Goal: Find contact information: Find contact information

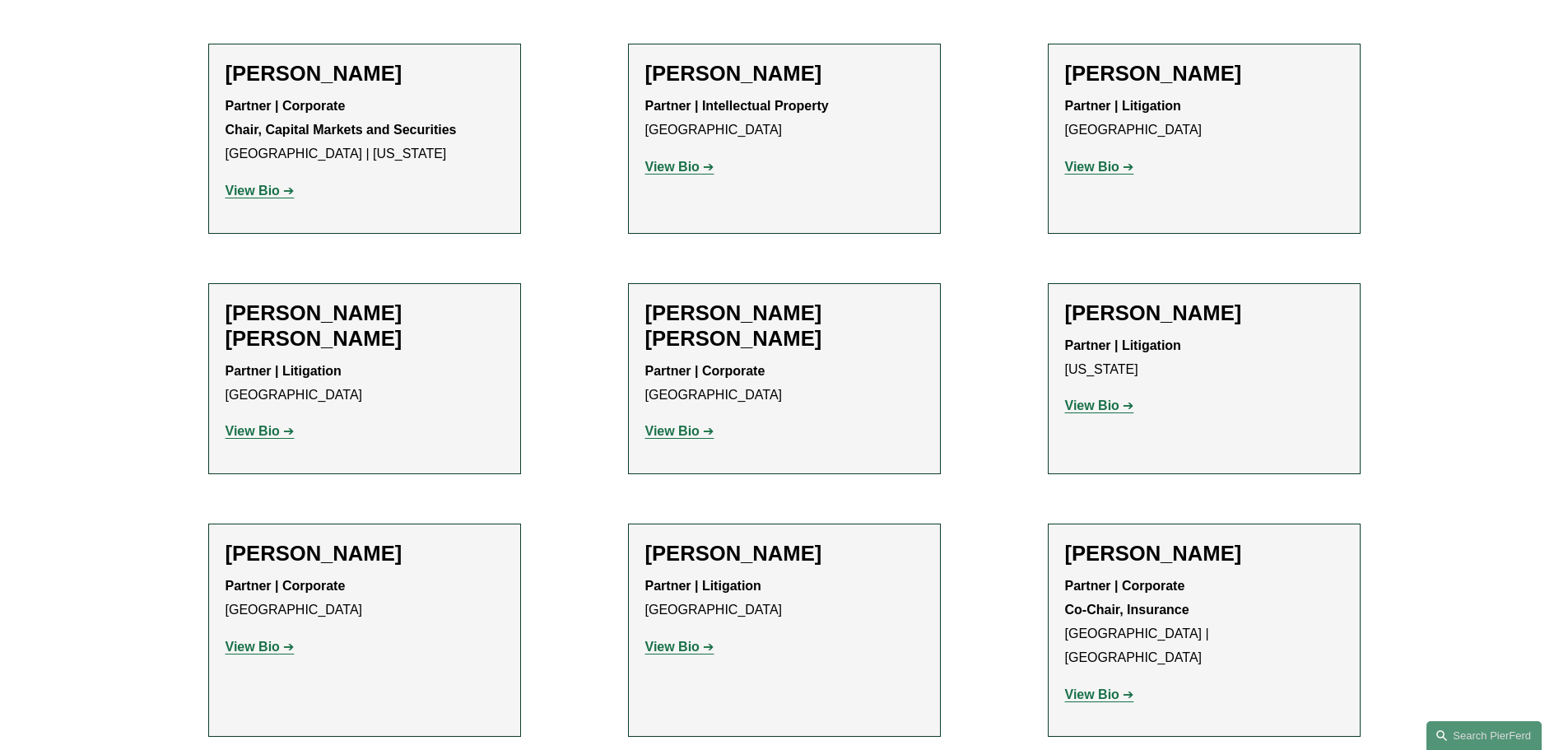
scroll to position [12070, 0]
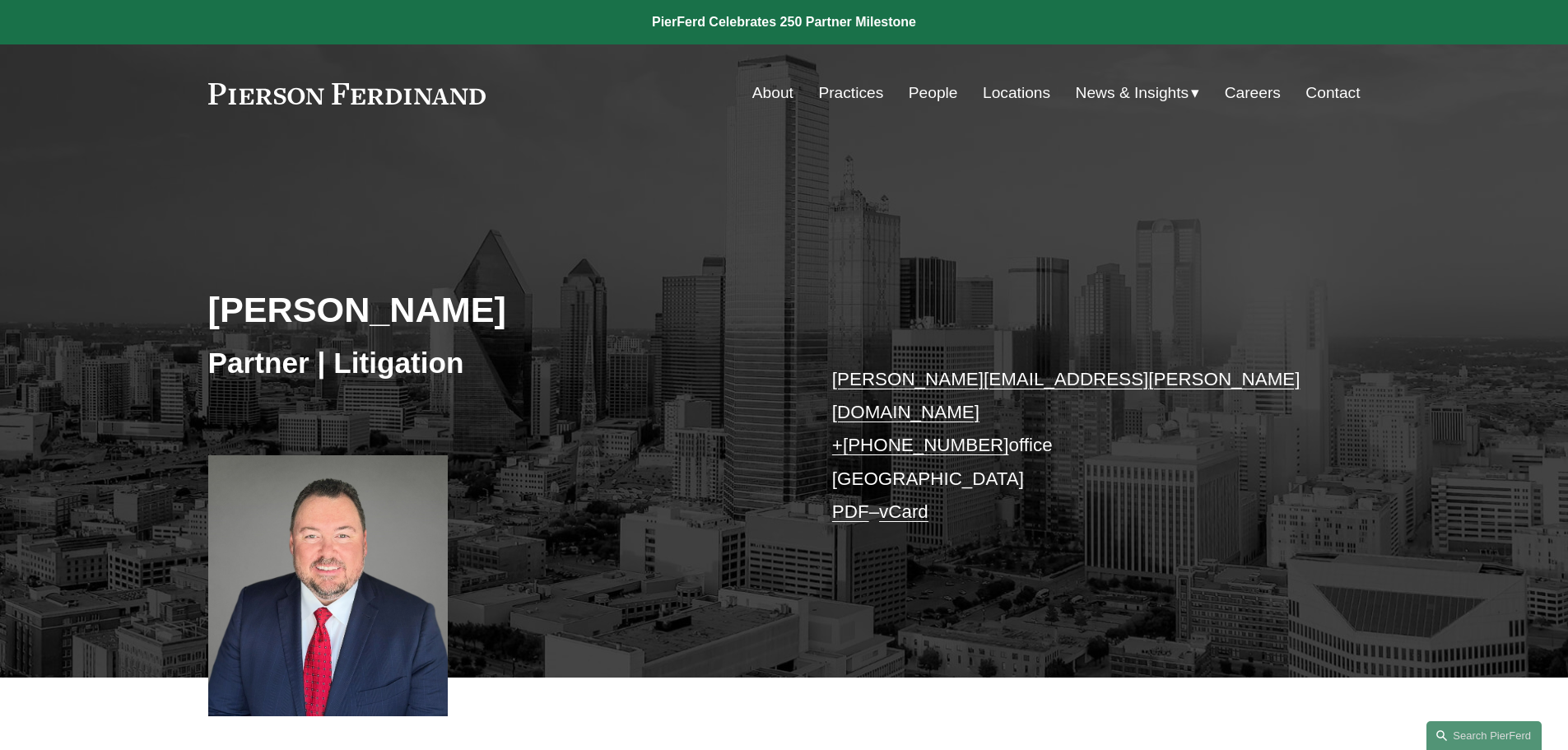
click at [898, 376] on link "dan.mcguire@pierferd.com" at bounding box center [1066, 395] width 468 height 53
click at [933, 93] on link "People" at bounding box center [933, 93] width 50 height 32
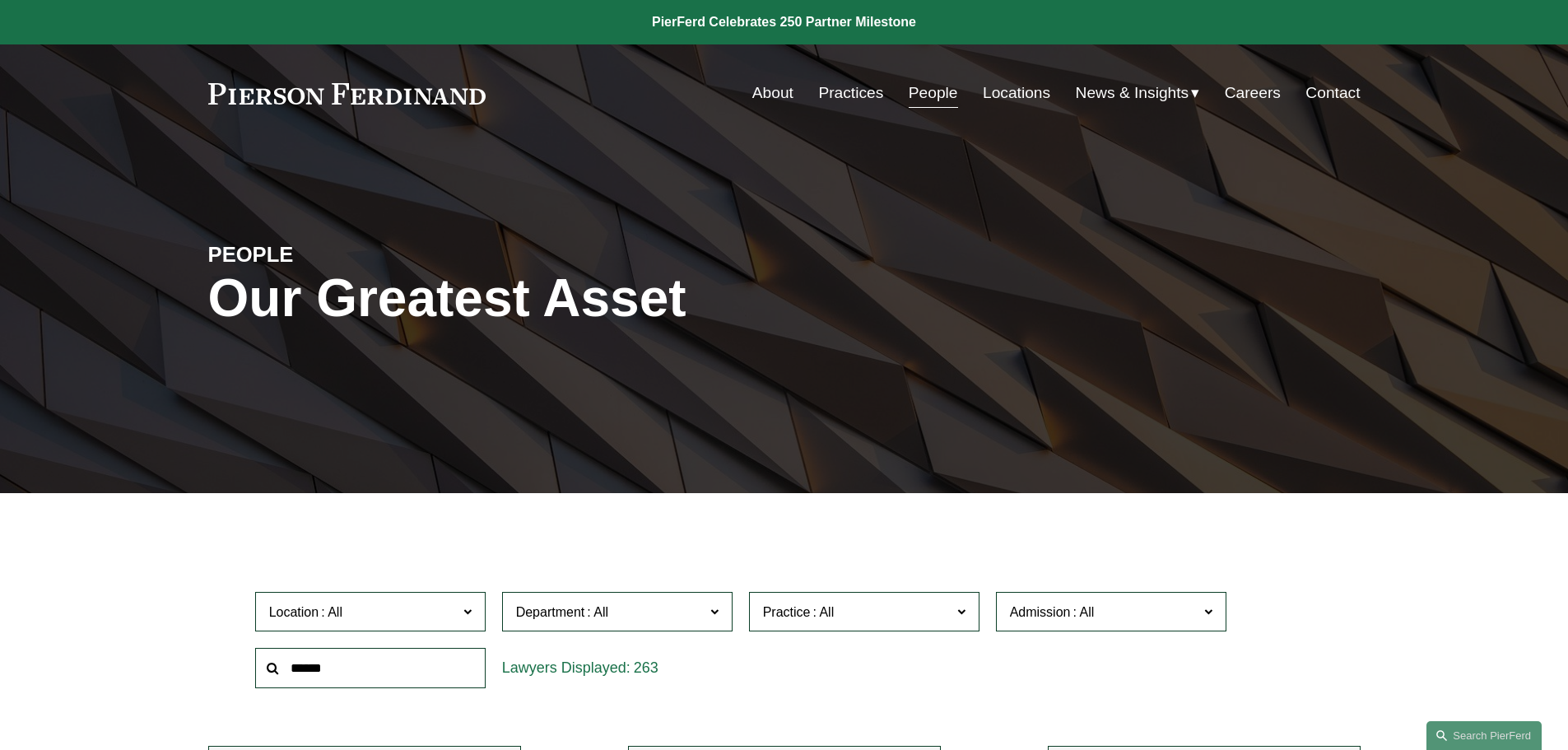
click at [376, 667] on input "text" at bounding box center [370, 668] width 231 height 41
type input "****"
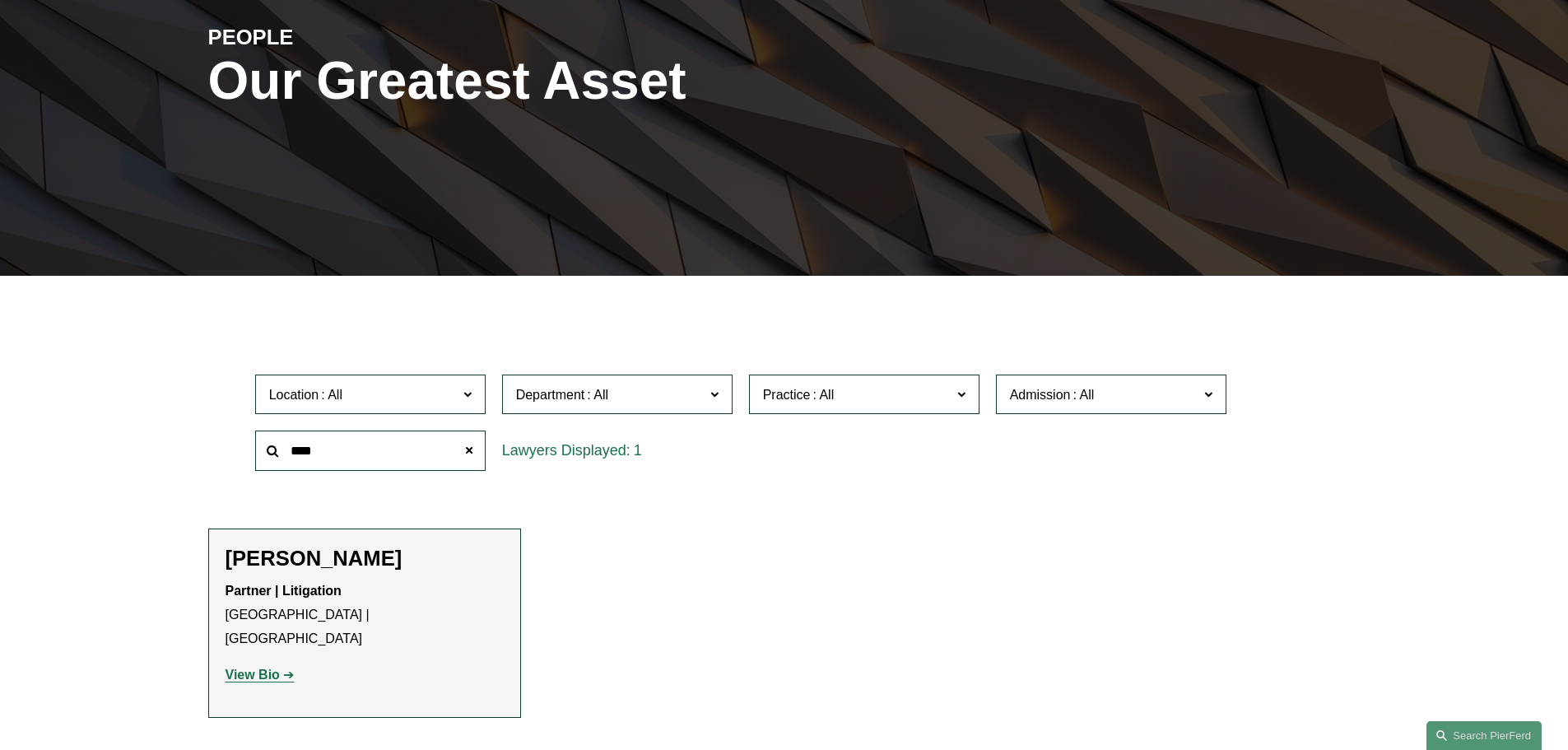
scroll to position [389, 0]
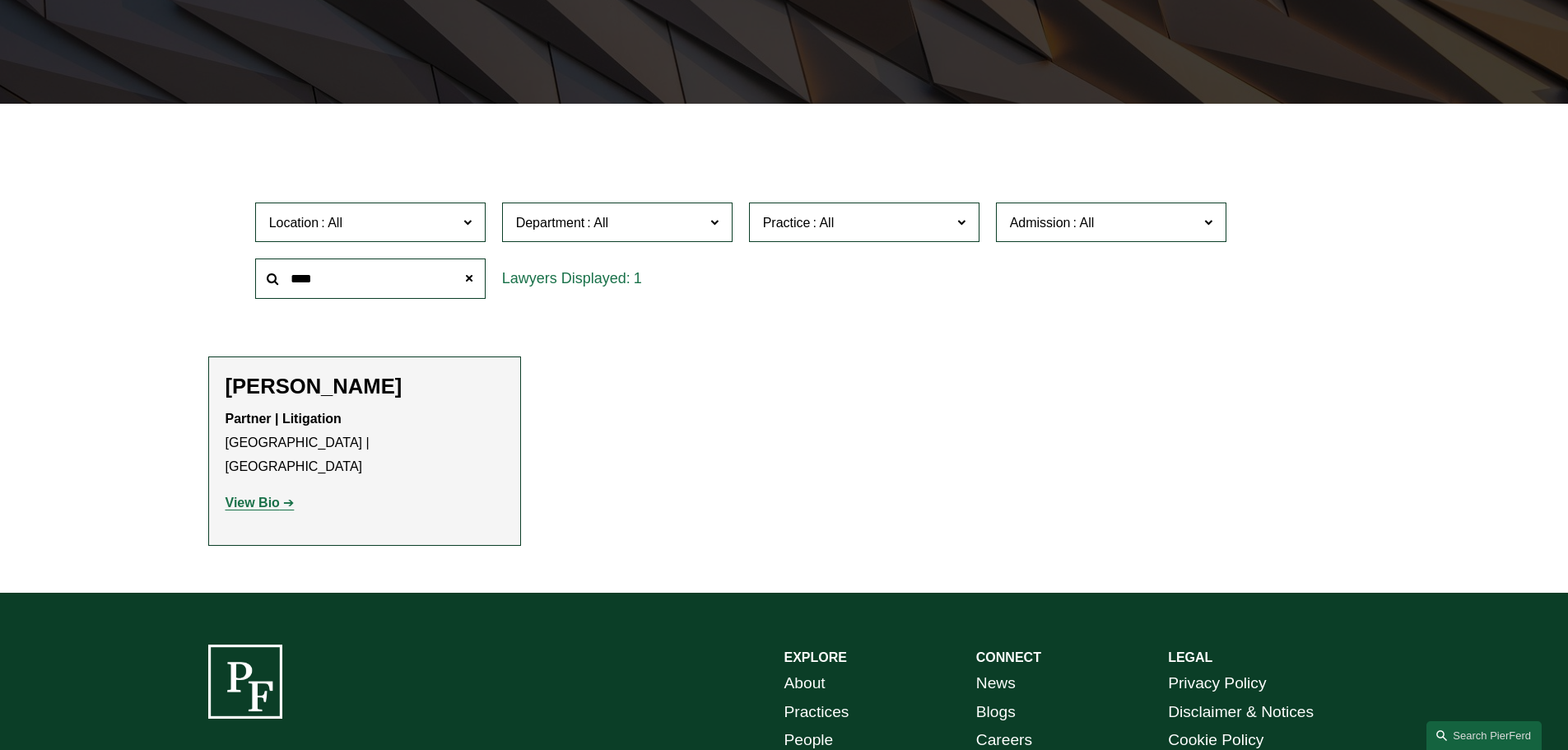
click at [257, 495] on strong "View Bio" at bounding box center [252, 502] width 54 height 14
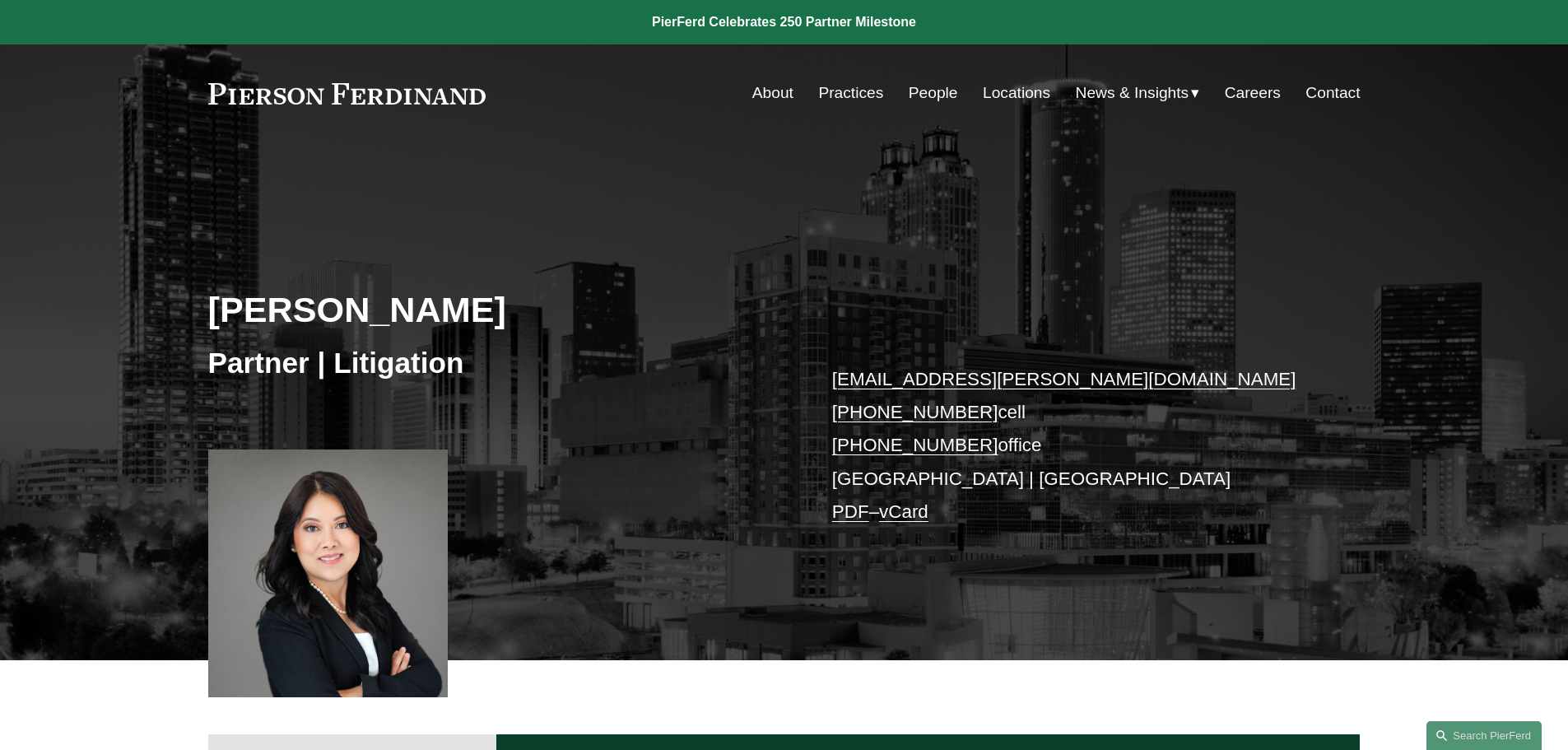
click at [934, 375] on link "diem.kaelber@pierferd.com" at bounding box center [1064, 378] width 464 height 21
drag, startPoint x: 977, startPoint y: 479, endPoint x: 833, endPoint y: 478, distance: 144.0
click at [833, 478] on p "diem.kaelber@pierferd.com +1.404.272.5347 cell +1.408.484.4914 office Atlanta |…" at bounding box center [1072, 446] width 480 height 166
